Goal: Navigation & Orientation: Find specific page/section

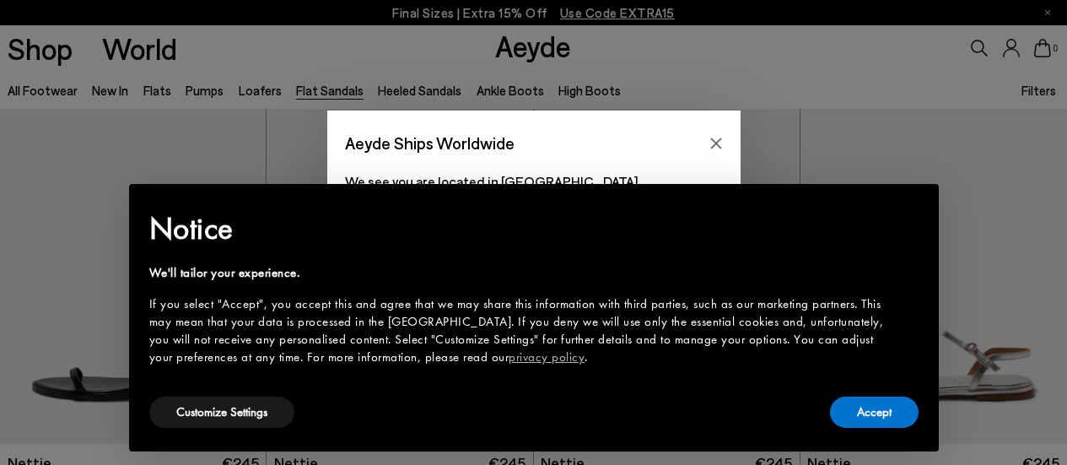
scroll to position [84, 0]
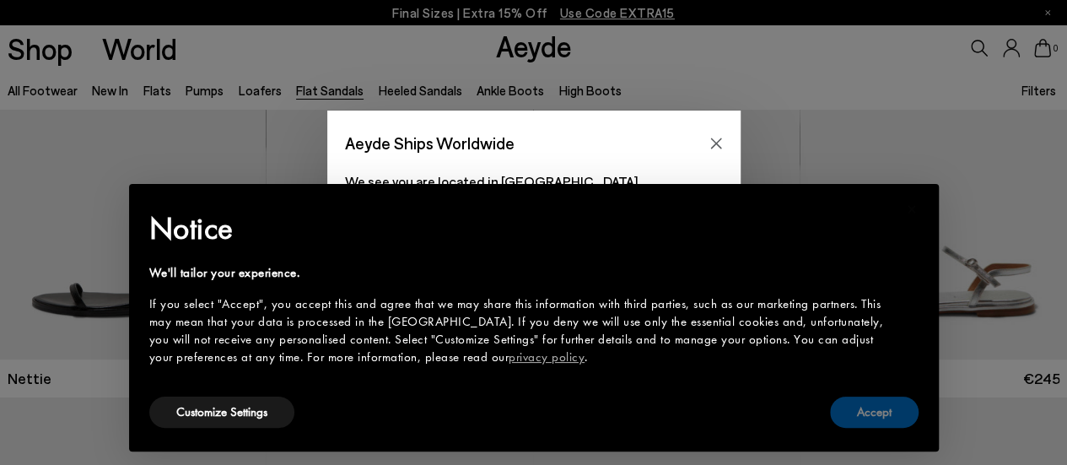
click at [876, 409] on button "Accept" at bounding box center [874, 411] width 89 height 31
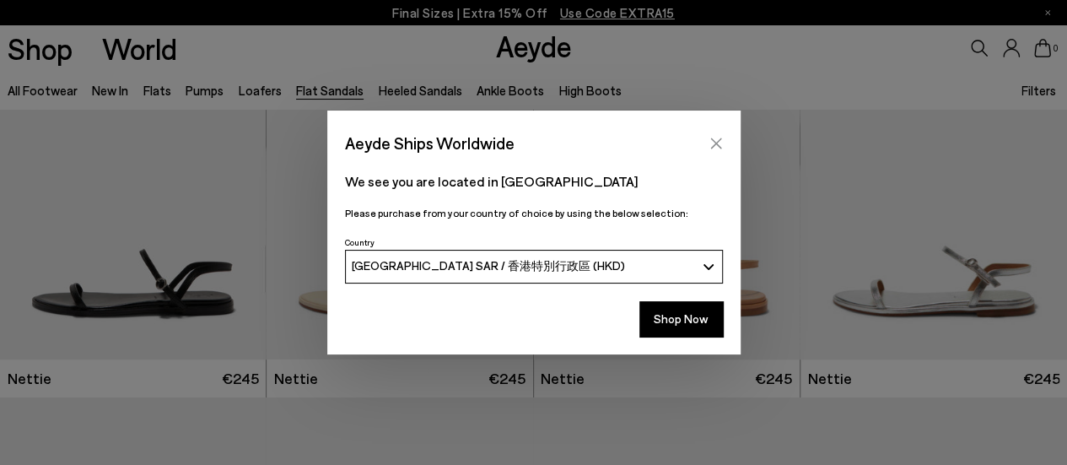
click at [718, 141] on icon "Close" at bounding box center [715, 142] width 11 height 11
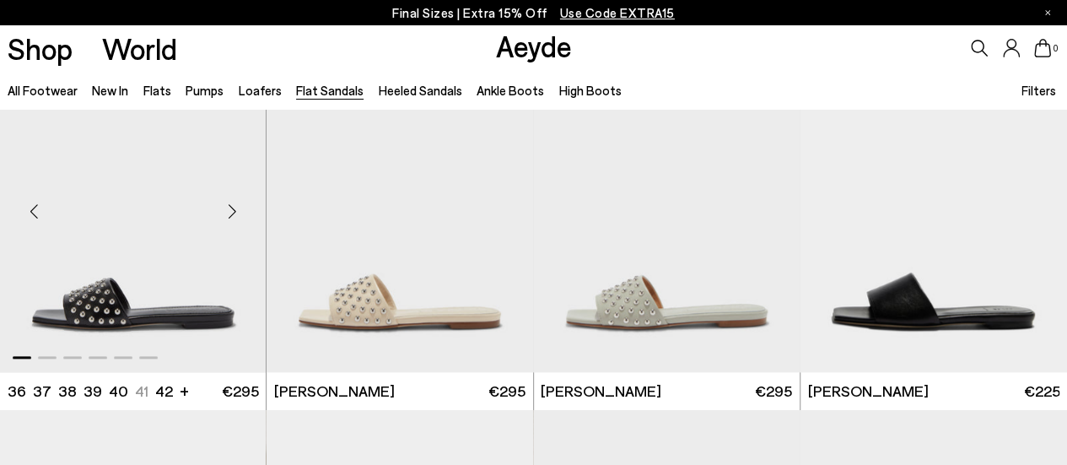
scroll to position [843, 0]
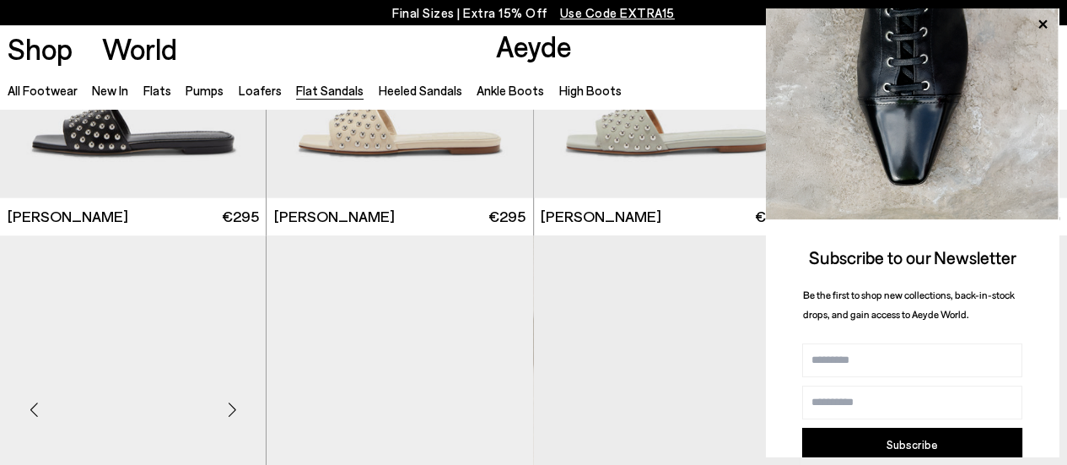
scroll to position [988, 0]
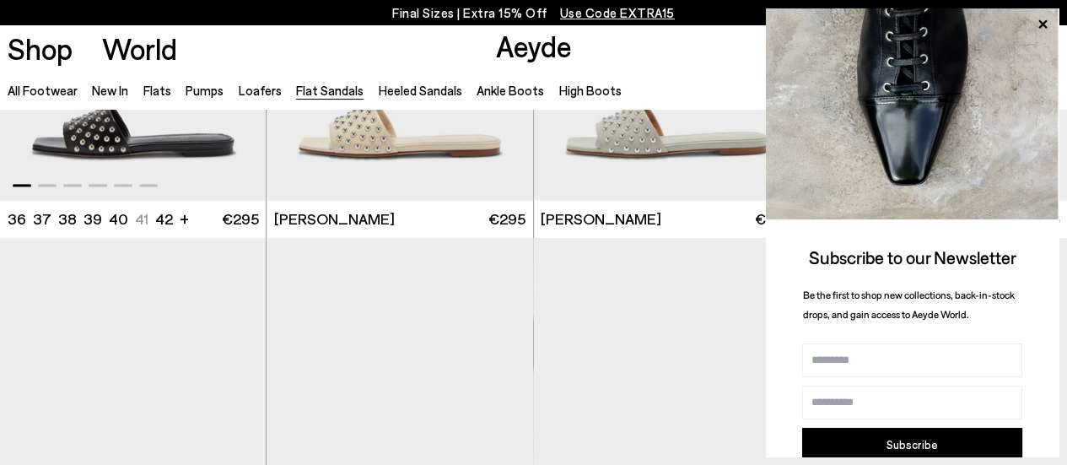
click at [129, 141] on img "1 / 6" at bounding box center [133, 32] width 266 height 335
click at [251, 93] on link "Loafers" at bounding box center [260, 90] width 43 height 15
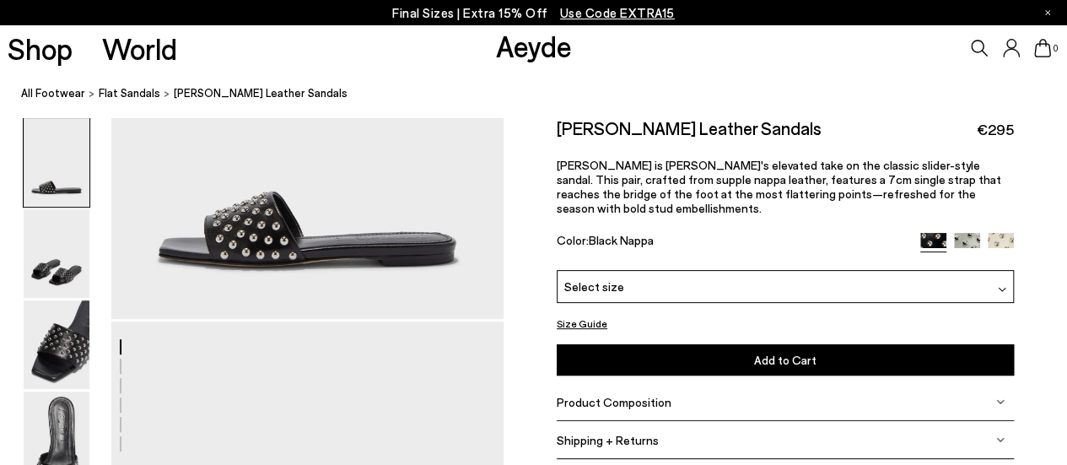
scroll to position [169, 0]
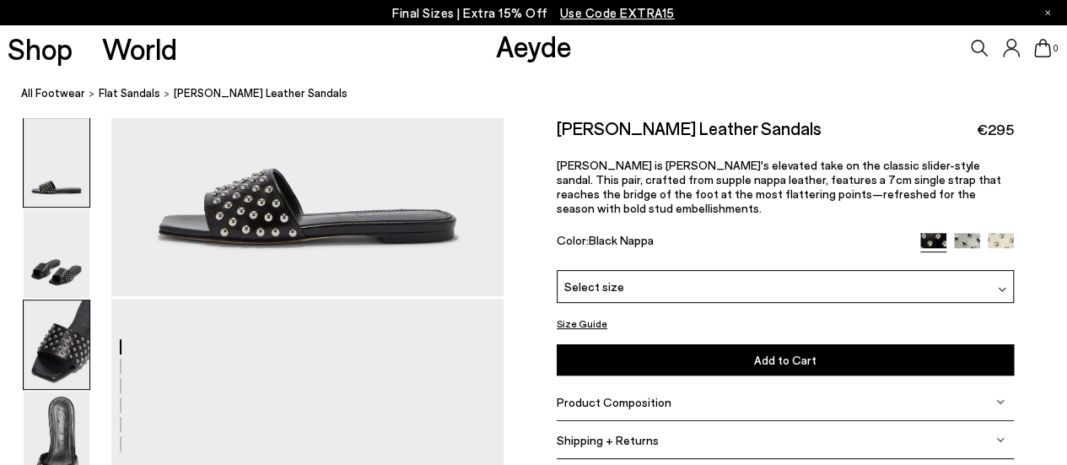
click at [59, 358] on img at bounding box center [57, 344] width 66 height 89
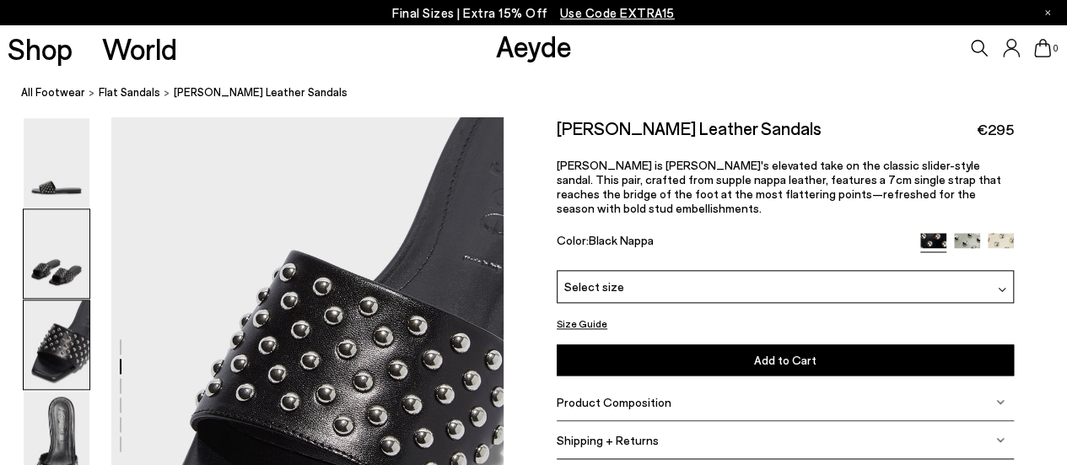
scroll to position [877, 0]
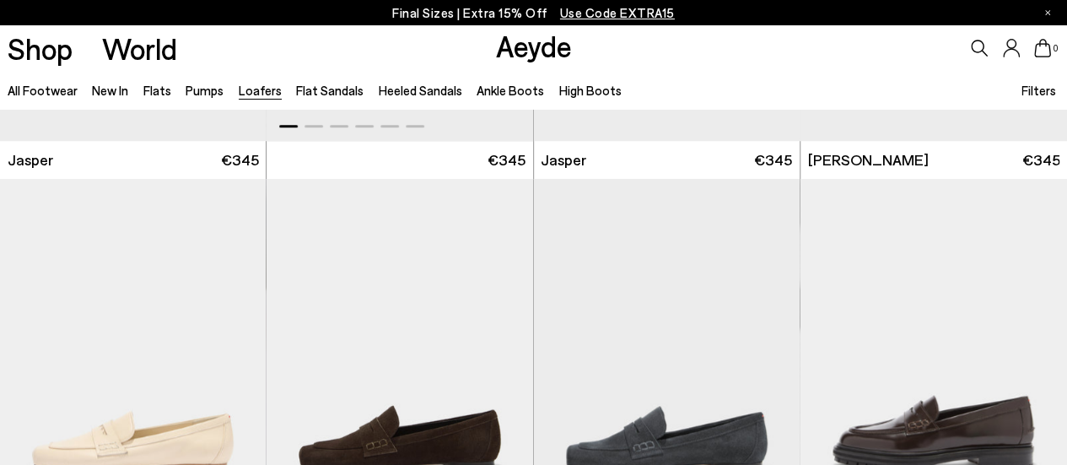
scroll to position [928, 0]
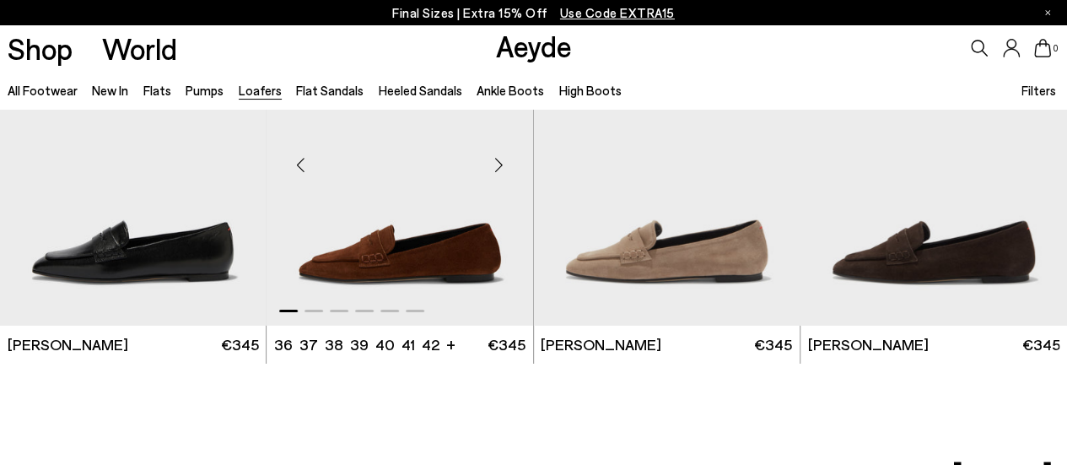
scroll to position [2698, 0]
